Goal: Transaction & Acquisition: Purchase product/service

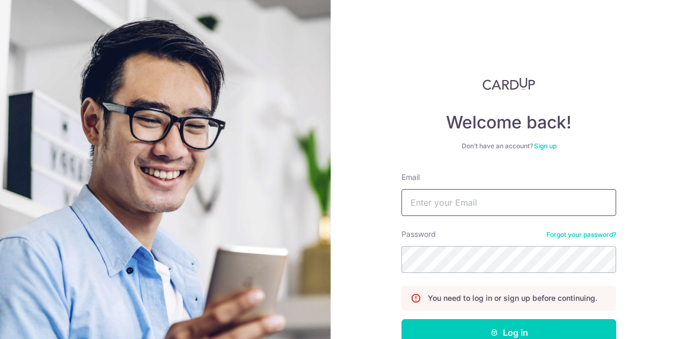
click at [446, 213] on input "Email" at bounding box center [509, 202] width 215 height 27
click at [452, 201] on input "Email" at bounding box center [509, 202] width 215 height 27
type input "[EMAIL_ADDRESS][DOMAIN_NAME]"
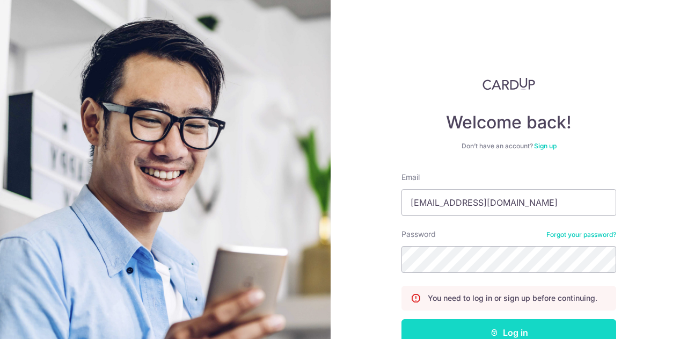
click at [506, 321] on button "Log in" at bounding box center [509, 332] width 215 height 27
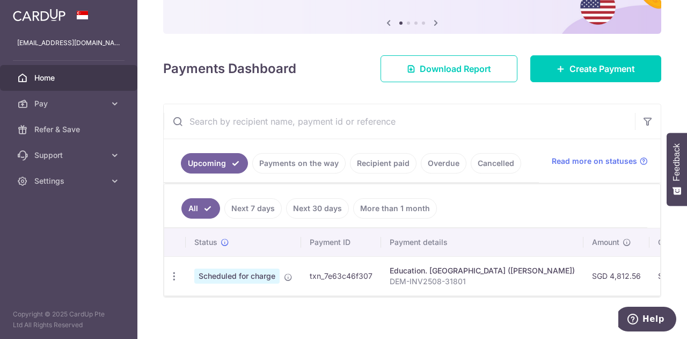
scroll to position [107, 0]
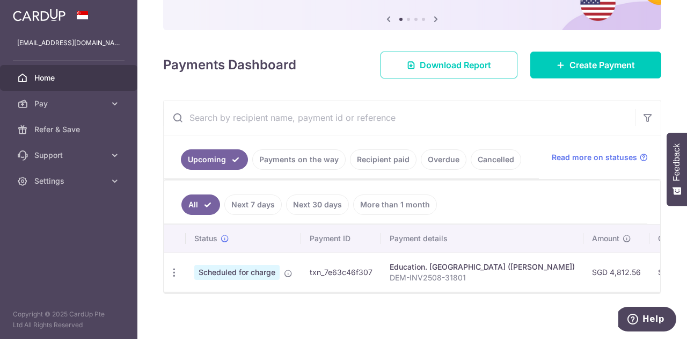
click at [391, 159] on link "Recipient paid" at bounding box center [383, 159] width 67 height 20
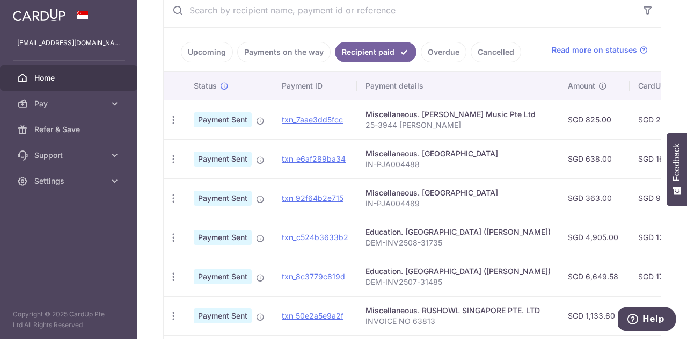
scroll to position [0, 0]
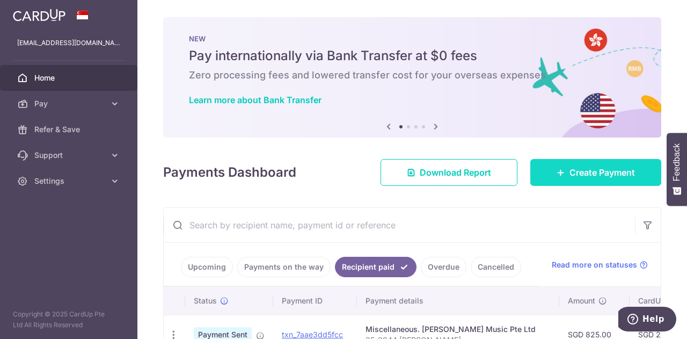
click at [582, 173] on span "Create Payment" at bounding box center [602, 172] width 65 height 13
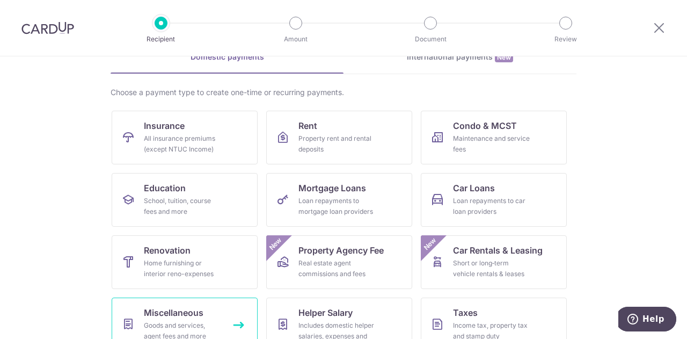
scroll to position [107, 0]
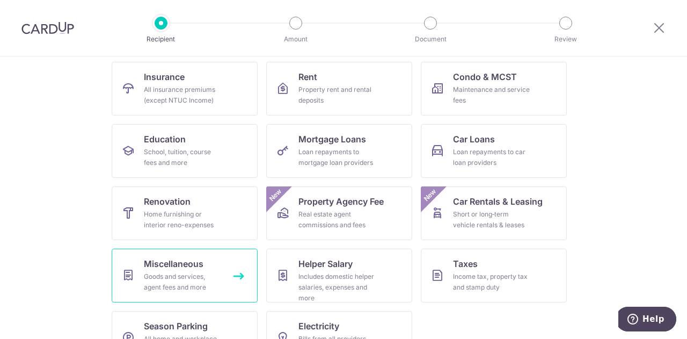
click at [179, 263] on span "Miscellaneous" at bounding box center [174, 263] width 60 height 13
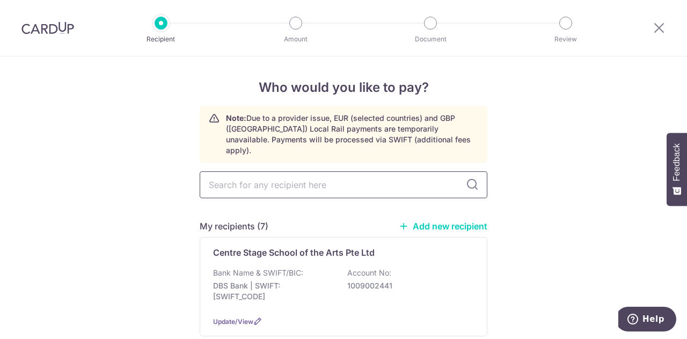
click at [231, 179] on input "text" at bounding box center [344, 184] width 288 height 27
type input "penn"
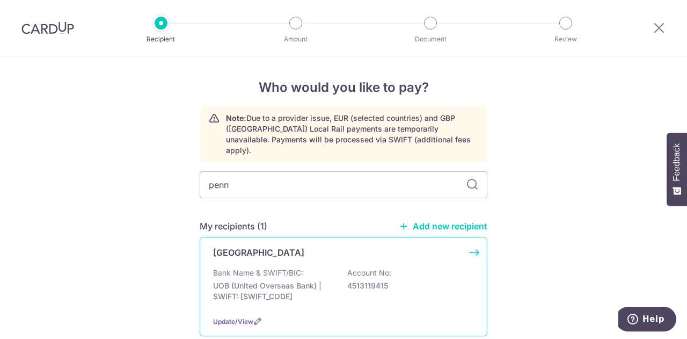
click at [270, 267] on p "Bank Name & SWIFT/BIC:" at bounding box center [258, 272] width 90 height 11
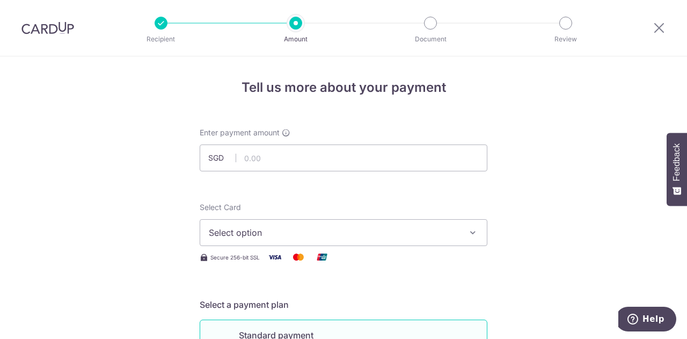
click at [253, 238] on span "Select option" at bounding box center [334, 232] width 250 height 13
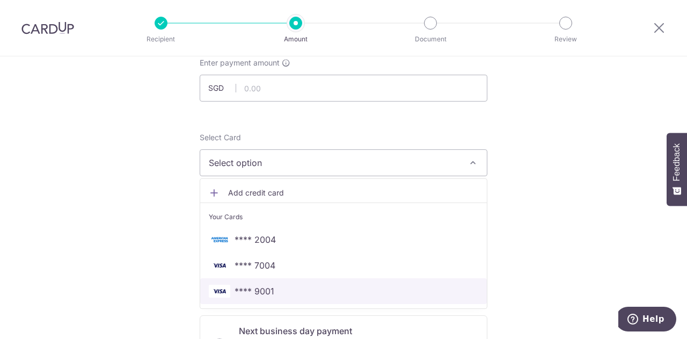
scroll to position [107, 0]
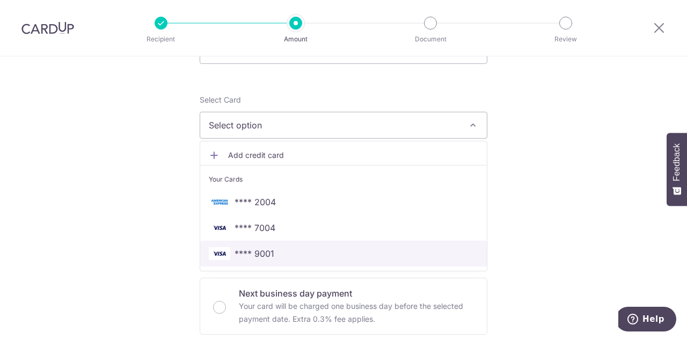
click at [251, 258] on span "**** 9001" at bounding box center [255, 253] width 40 height 13
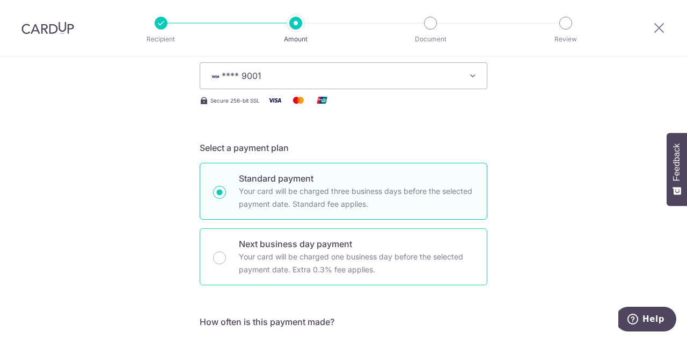
scroll to position [268, 0]
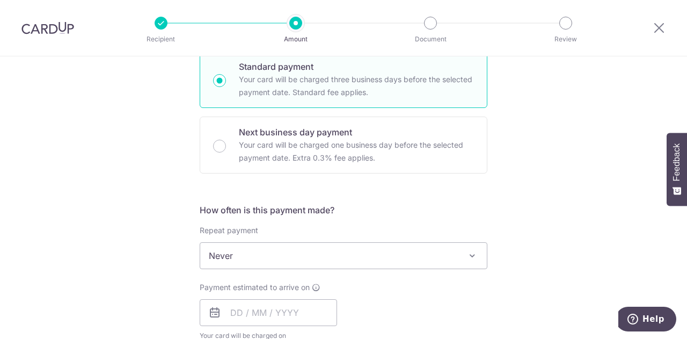
click at [248, 256] on span "Never" at bounding box center [343, 256] width 287 height 26
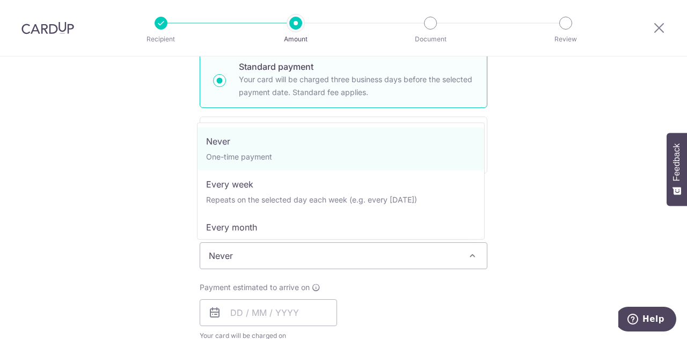
click at [248, 256] on span "Never" at bounding box center [343, 256] width 287 height 26
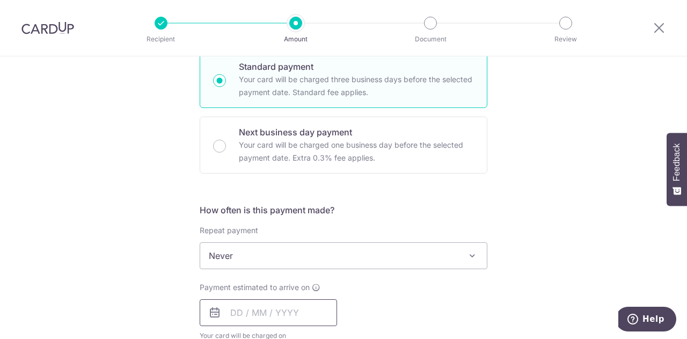
click at [239, 311] on input "text" at bounding box center [268, 312] width 137 height 27
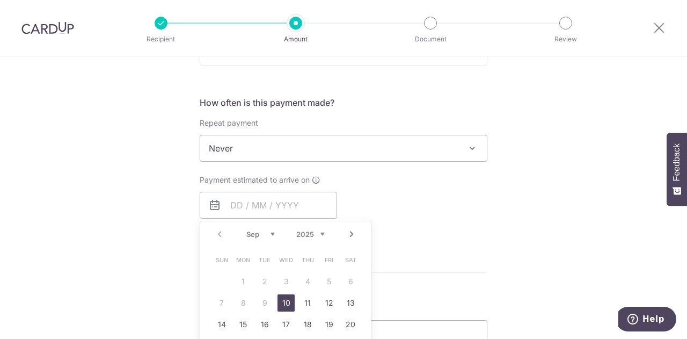
click at [215, 207] on icon at bounding box center [214, 205] width 13 height 13
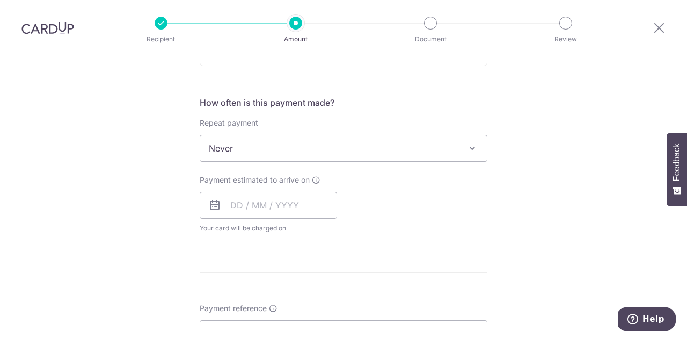
click at [215, 206] on icon at bounding box center [214, 205] width 13 height 13
click at [218, 199] on icon at bounding box center [214, 205] width 13 height 13
click at [214, 203] on icon at bounding box center [214, 205] width 13 height 13
click at [246, 205] on input "text" at bounding box center [268, 205] width 137 height 27
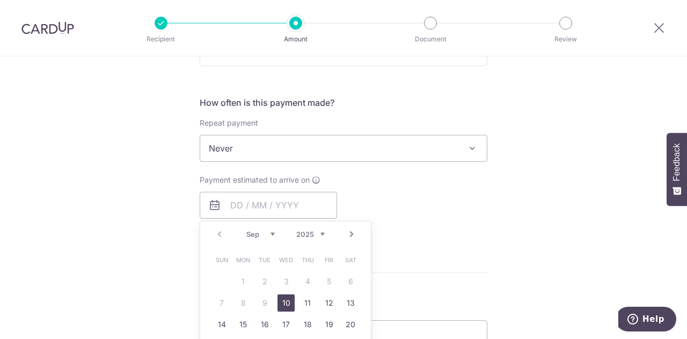
click at [279, 299] on link "10" at bounding box center [286, 302] width 17 height 17
type input "[DATE]"
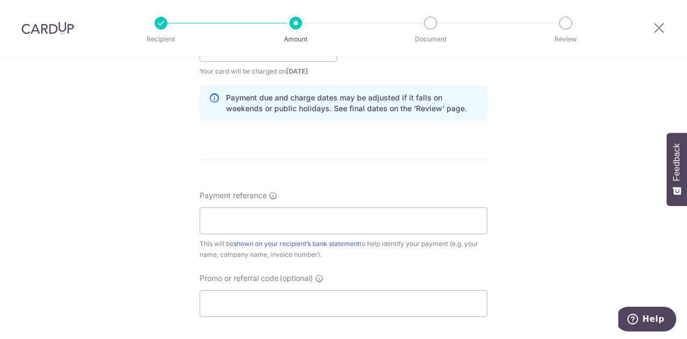
scroll to position [537, 0]
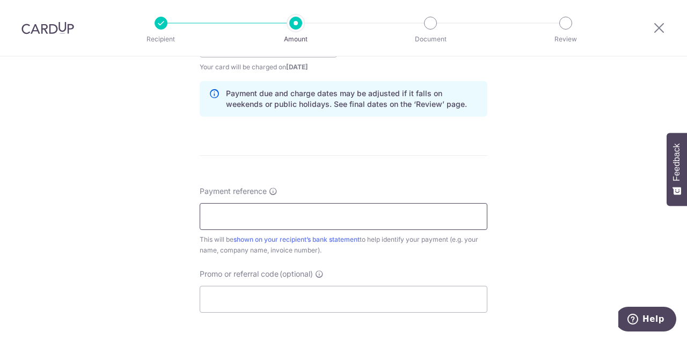
click at [215, 215] on input "Payment reference" at bounding box center [344, 216] width 288 height 27
paste input "IN-PJA004553"
type input "IN-PJA004553"
click at [169, 199] on div "Tell us more about your payment Enter payment amount SGD Select Card **** 9001 …" at bounding box center [343, 27] width 687 height 1015
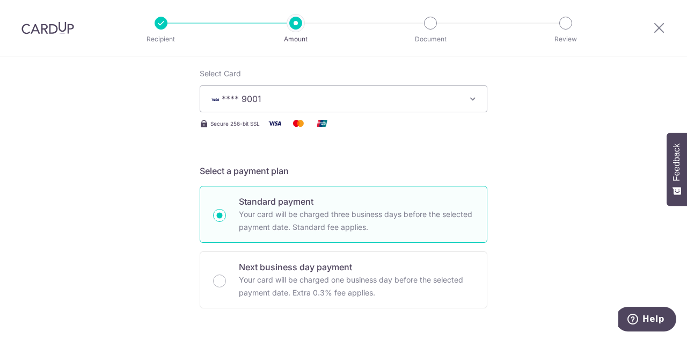
scroll to position [32, 0]
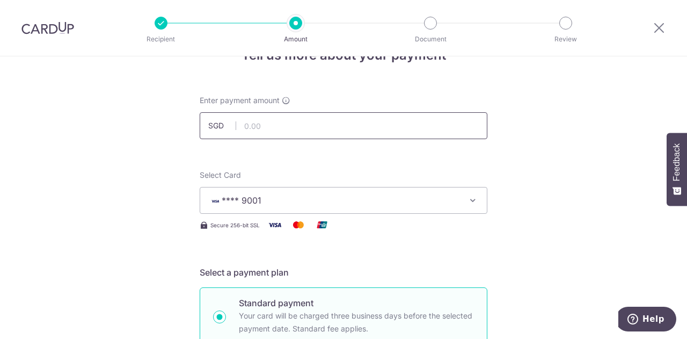
click at [287, 127] on input "text" at bounding box center [344, 125] width 288 height 27
type input "484.00"
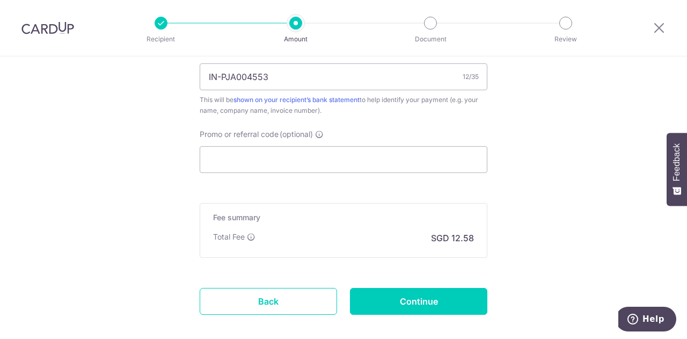
scroll to position [730, 0]
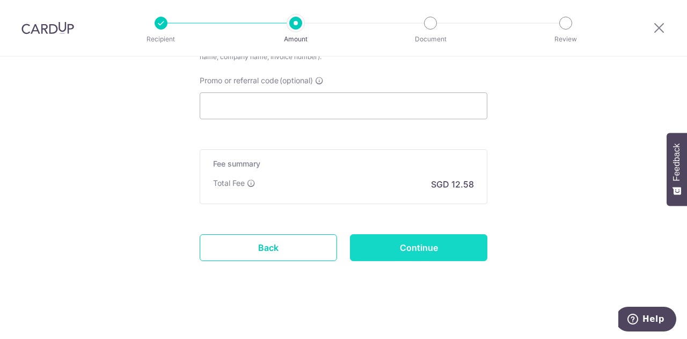
click at [413, 243] on input "Continue" at bounding box center [418, 247] width 137 height 27
type input "Create Schedule"
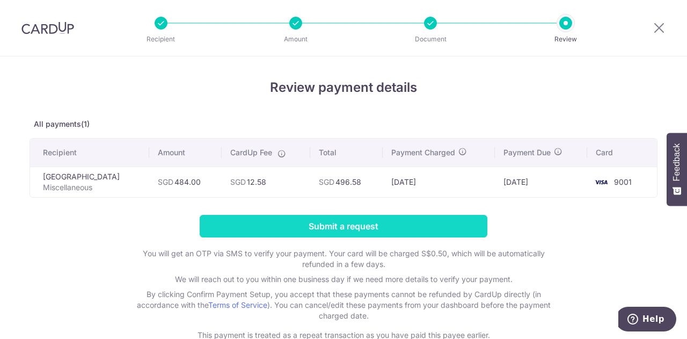
click at [341, 229] on input "Submit a request" at bounding box center [344, 226] width 288 height 23
